Goal: Check status: Check status

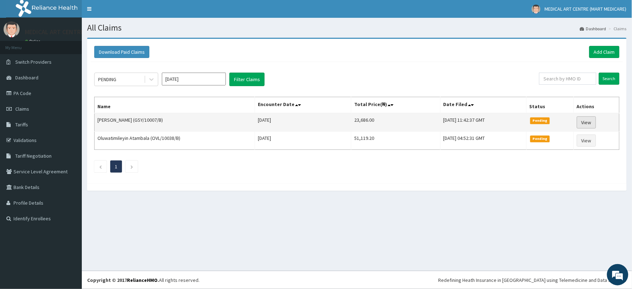
click at [590, 119] on link "View" at bounding box center [586, 122] width 19 height 12
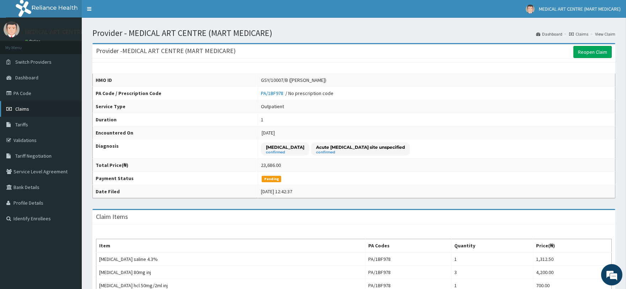
click at [18, 108] on span "Claims" at bounding box center [22, 109] width 14 height 6
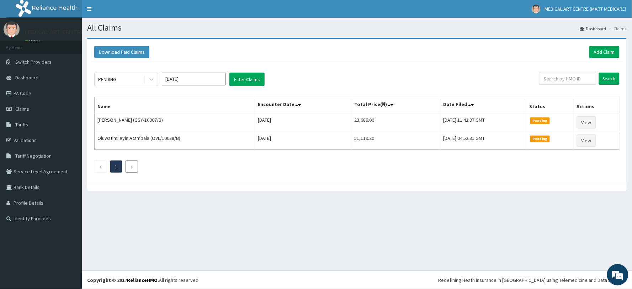
click at [129, 165] on li at bounding box center [132, 166] width 12 height 12
click at [243, 79] on button "Filter Claims" at bounding box center [246, 80] width 35 height 14
click at [151, 78] on icon at bounding box center [151, 79] width 7 height 7
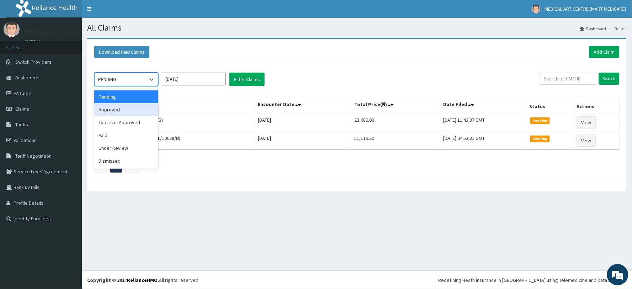
click at [119, 108] on div "Approved" at bounding box center [126, 109] width 64 height 13
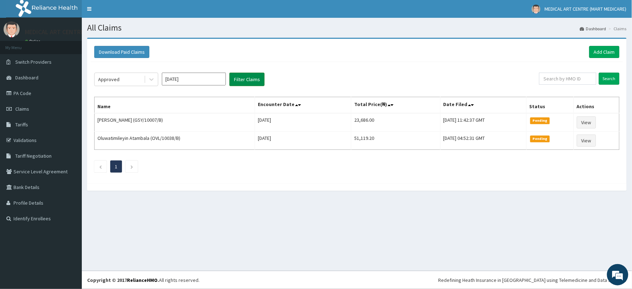
click at [252, 80] on button "Filter Claims" at bounding box center [246, 80] width 35 height 14
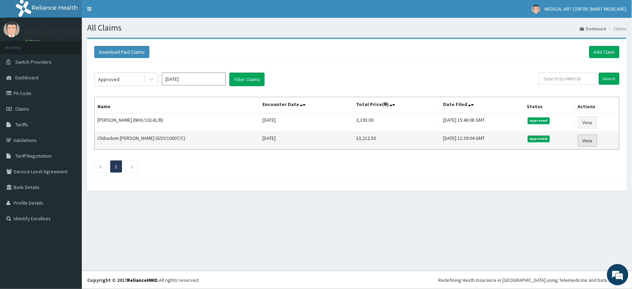
click at [586, 144] on link "View" at bounding box center [587, 140] width 19 height 12
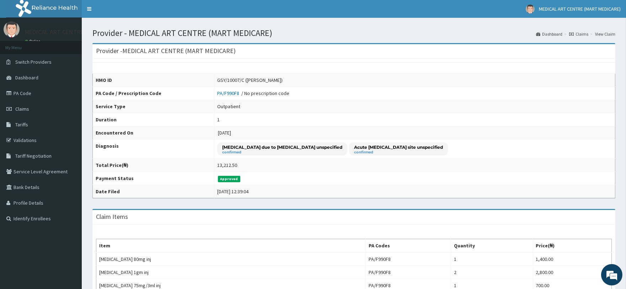
click at [603, 33] on link "View Claim" at bounding box center [605, 34] width 20 height 6
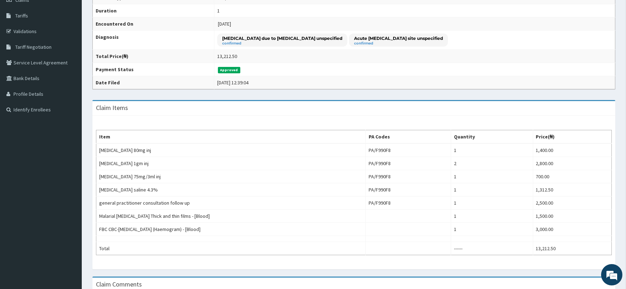
scroll to position [1, 0]
